Goal: Use online tool/utility: Use online tool/utility

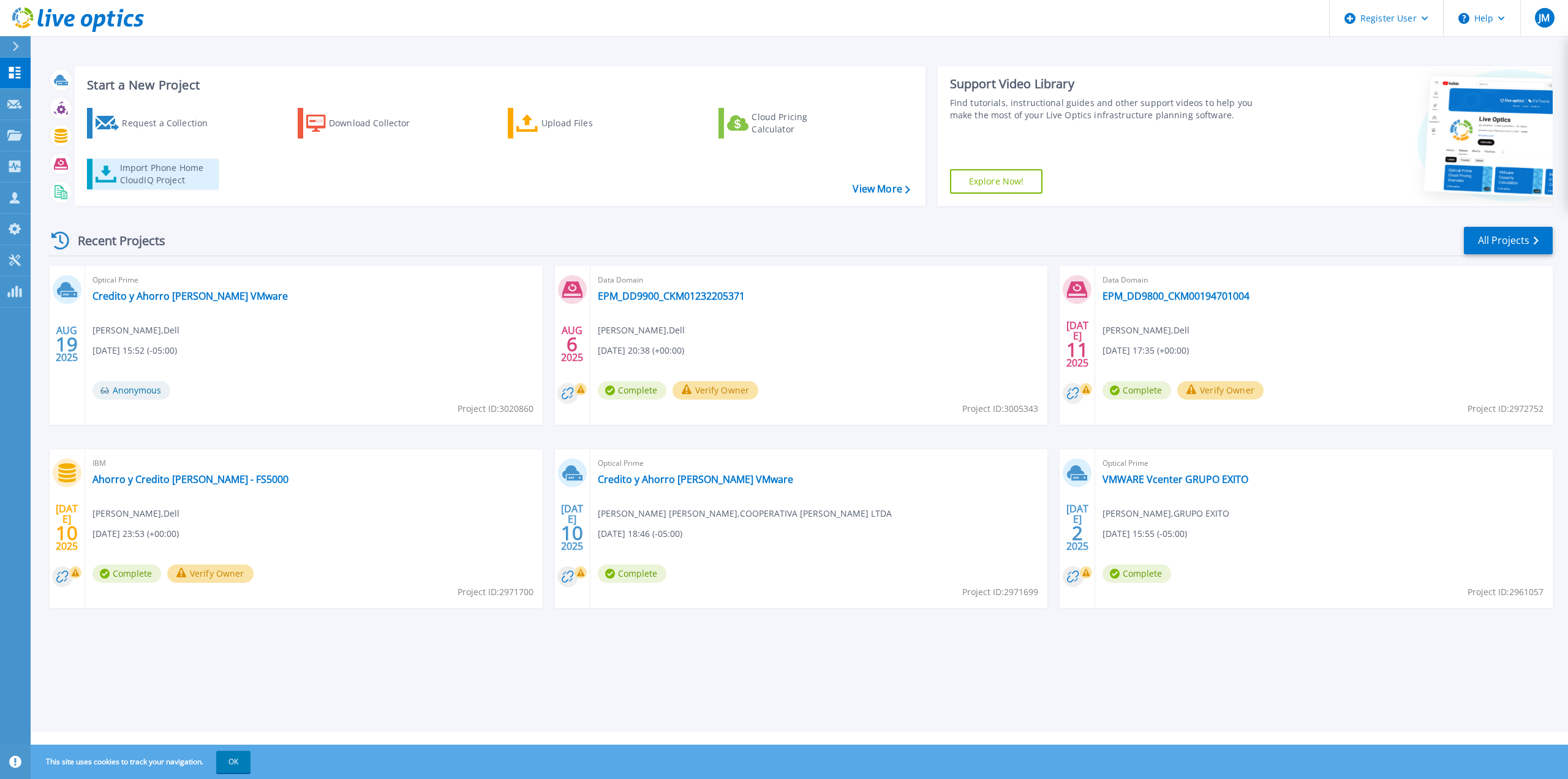
click at [173, 179] on div "Import Phone Home CloudIQ Project" at bounding box center [168, 174] width 96 height 25
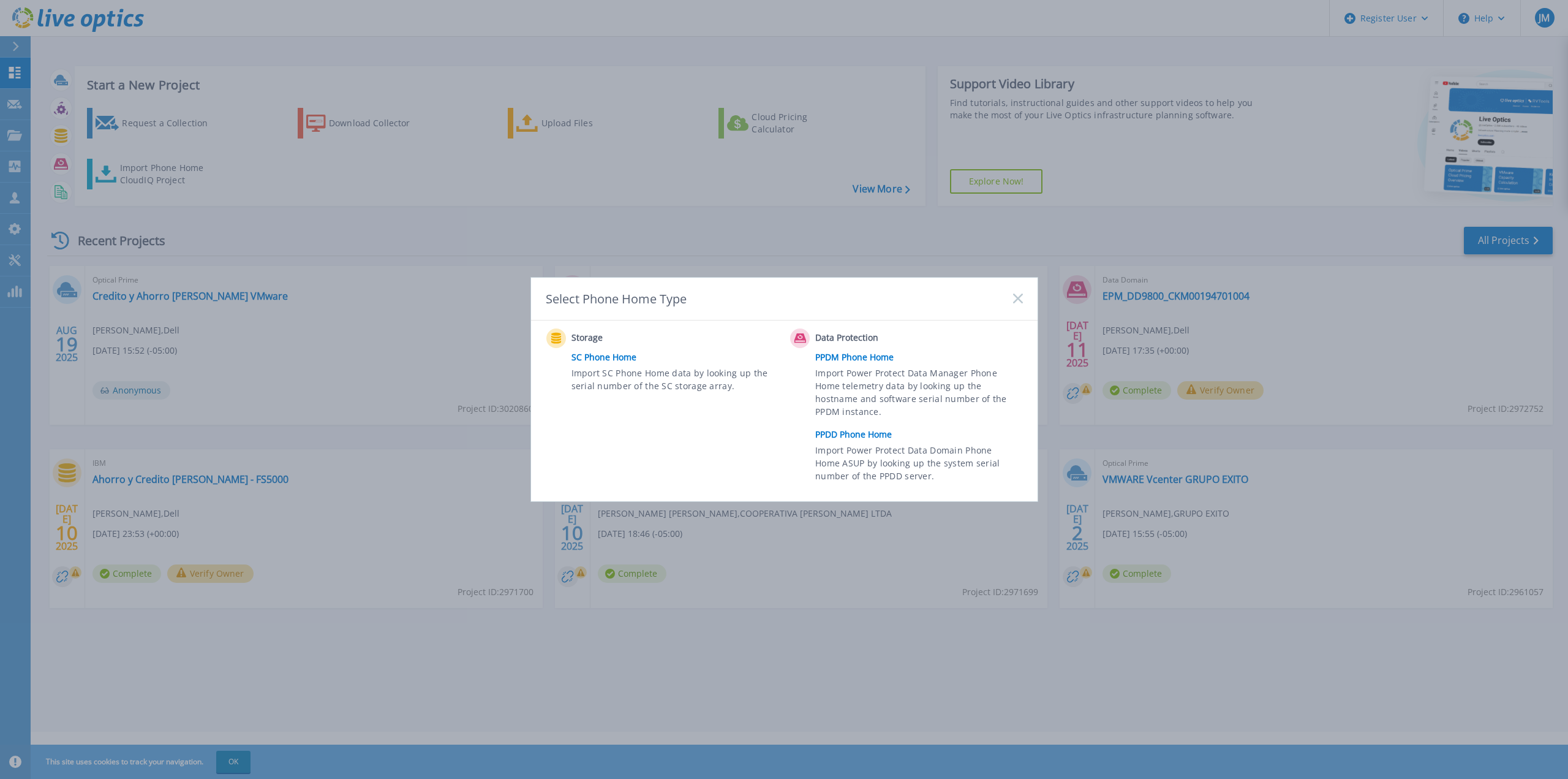
click at [869, 435] on link "PPDD Phone Home" at bounding box center [922, 434] width 213 height 19
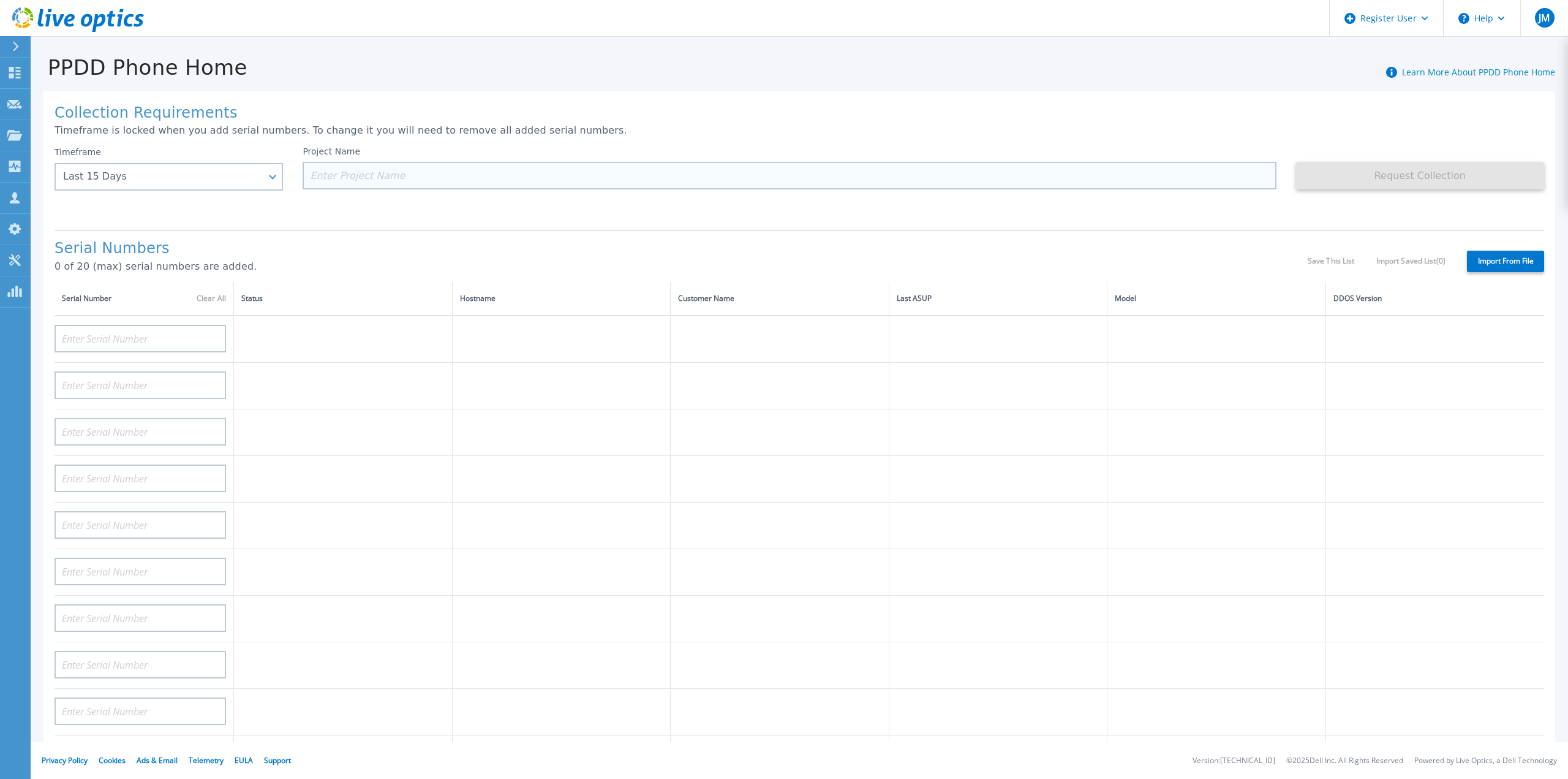
click at [481, 172] on input at bounding box center [789, 175] width 973 height 28
paste input "CKM01224205481"
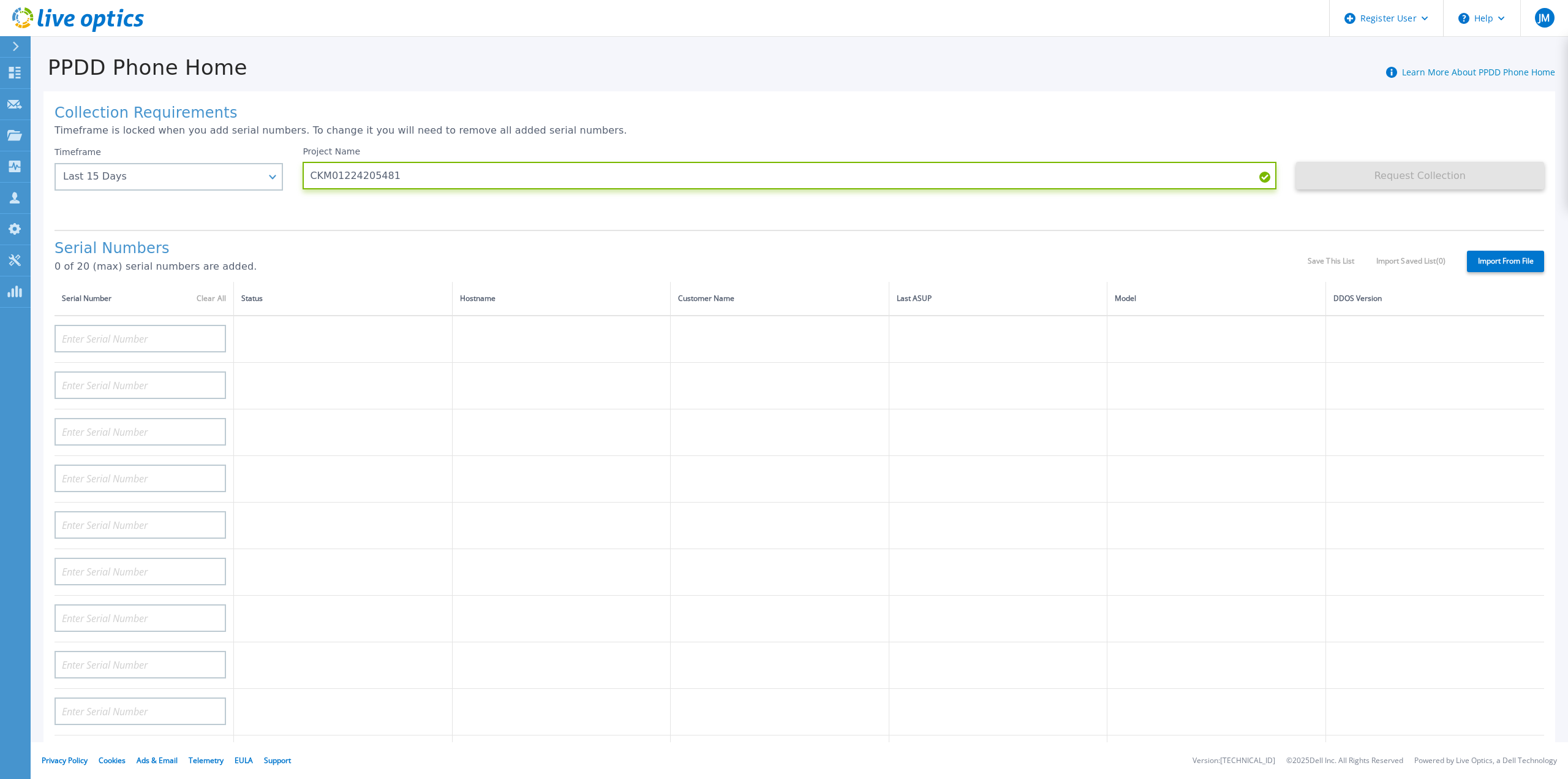
type input "CKM01224205481"
click at [949, 133] on p "Timeframe is locked when you add serial numbers. To change it you will need to …" at bounding box center [799, 131] width 1490 height 11
click at [1407, 202] on div "Request Collection This might take a few minutes please wait..." at bounding box center [1420, 183] width 248 height 73
click at [1313, 158] on div "Request Collection This might take a few minutes please wait..." at bounding box center [1420, 183] width 248 height 73
click at [915, 113] on h1 "Collection Requirements" at bounding box center [799, 114] width 1490 height 17
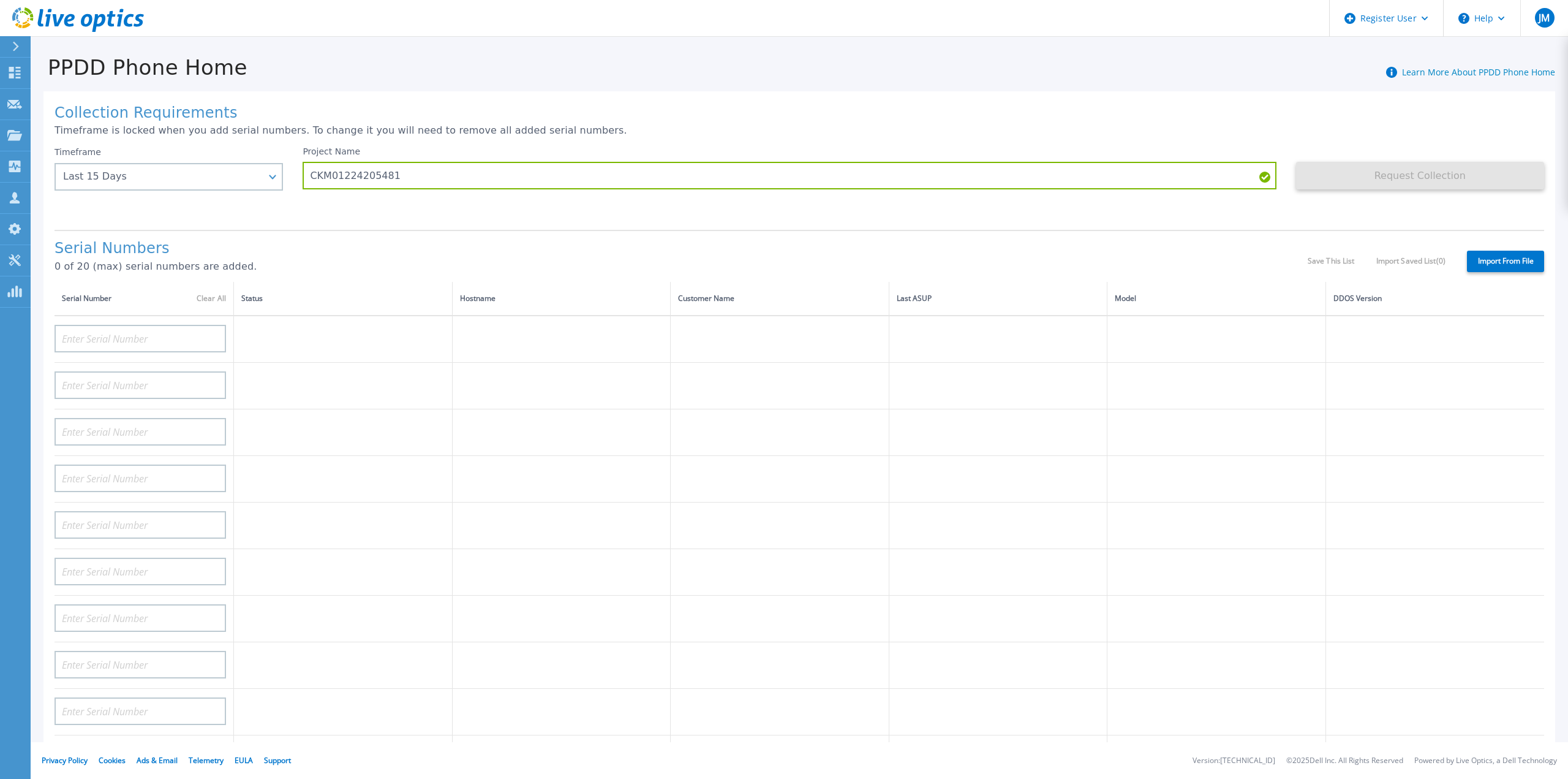
click at [1431, 189] on div "Request Collection This might take a few minutes please wait..." at bounding box center [1420, 183] width 248 height 73
click at [302, 196] on div "Timeframe Last 15 Days Last 15 Days Last 2 Months Last 6 Months Last 1 Year Las…" at bounding box center [178, 183] width 248 height 73
click at [253, 188] on div "Last 15 Days" at bounding box center [169, 177] width 229 height 28
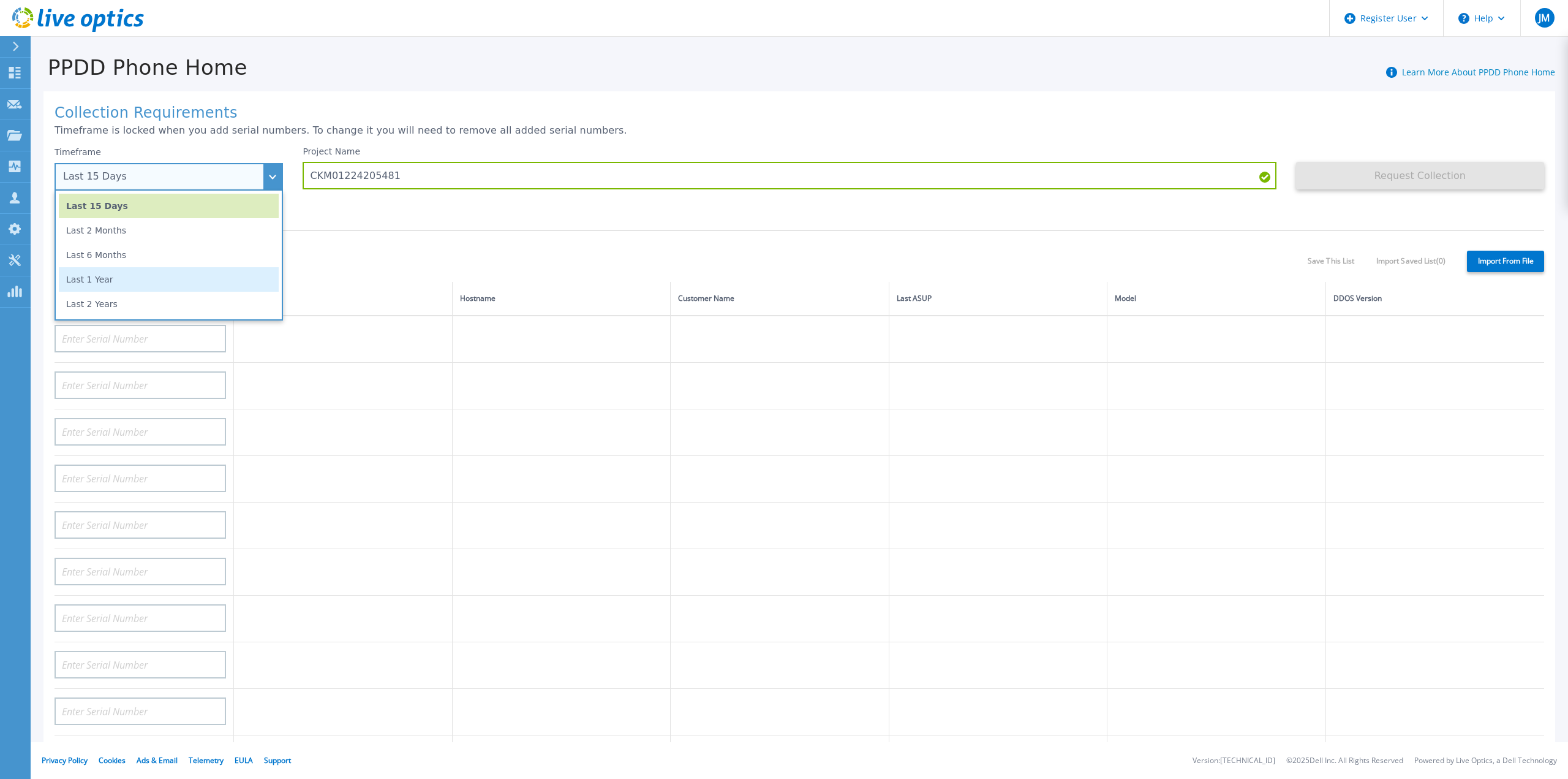
click at [170, 284] on li "Last 1 Year" at bounding box center [168, 280] width 220 height 25
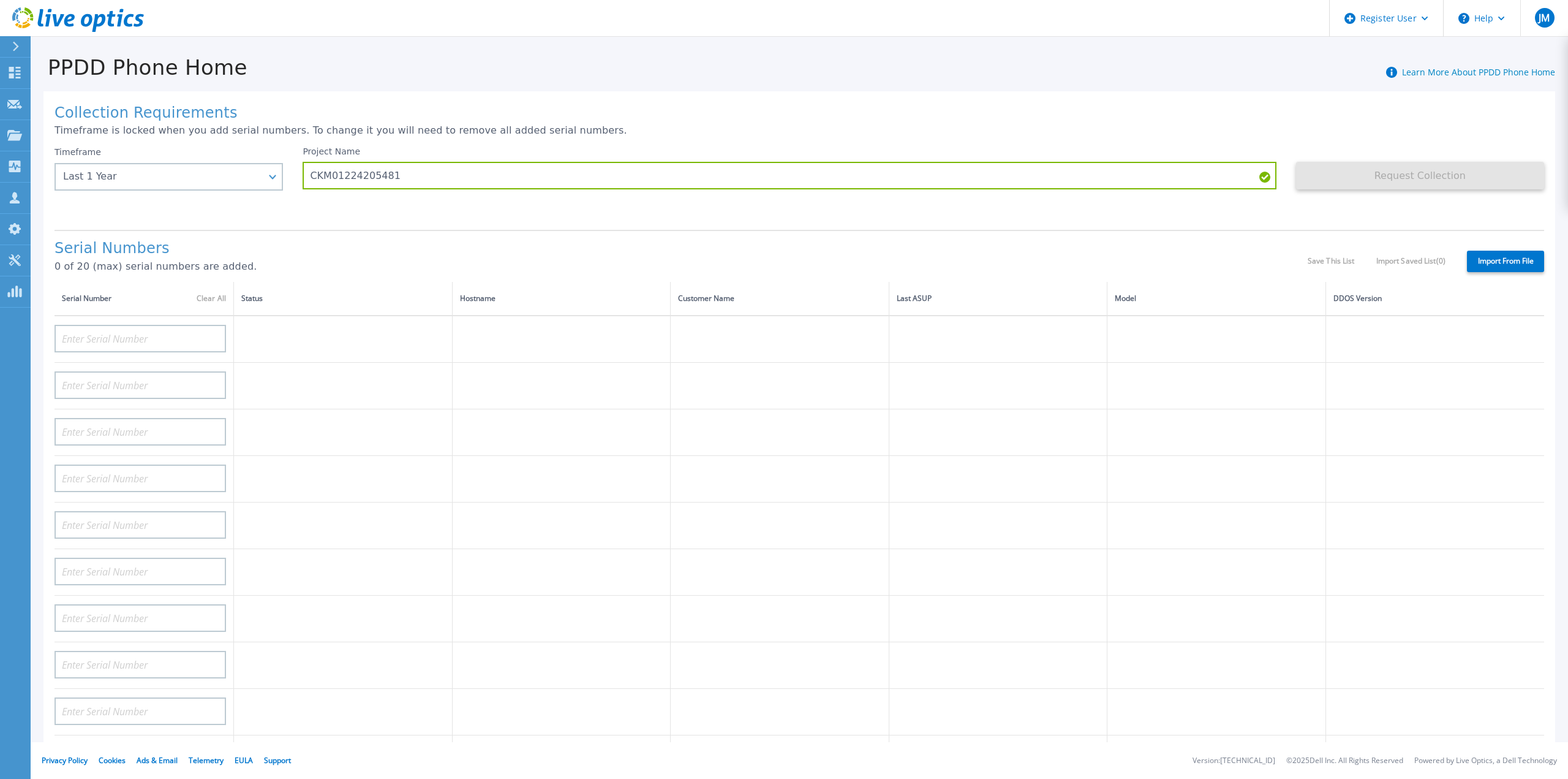
click at [555, 202] on div "Project Name CKM01224205481" at bounding box center [799, 183] width 993 height 73
